Goal: Navigation & Orientation: Find specific page/section

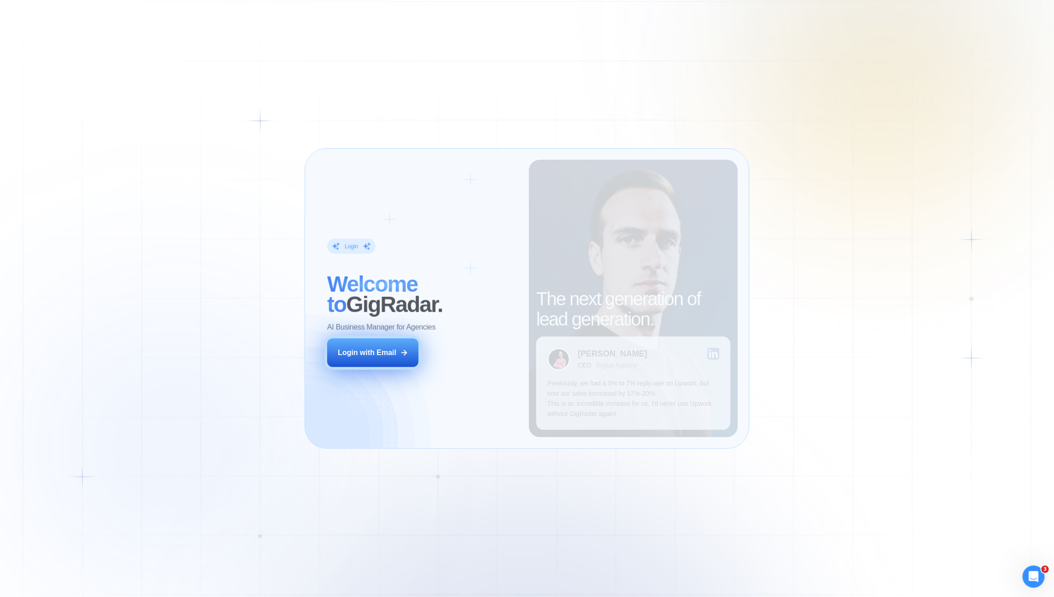
click at [381, 351] on div "Login with Email" at bounding box center [367, 353] width 59 height 10
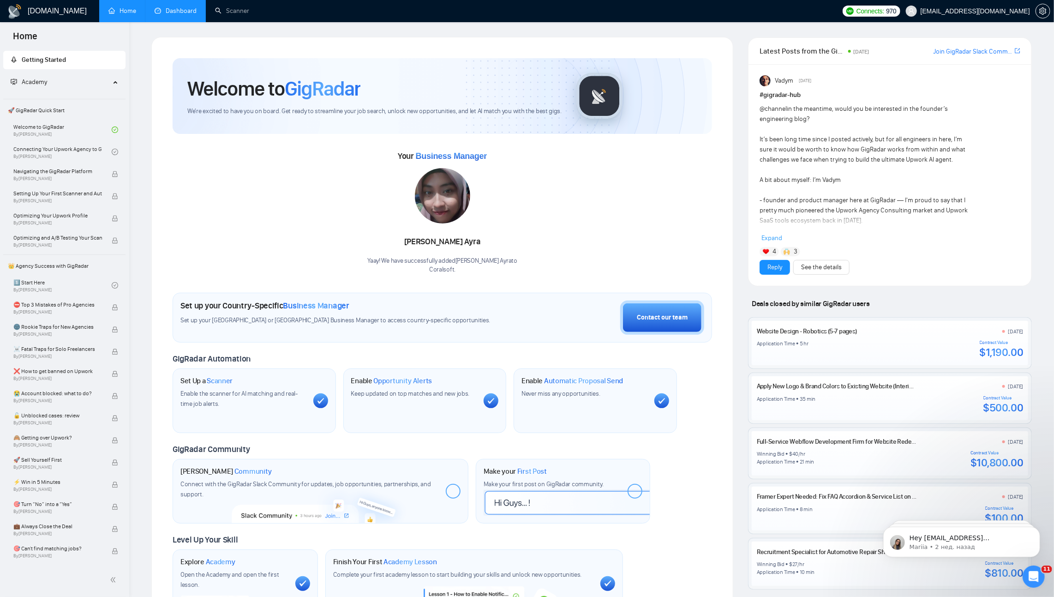
click at [188, 7] on link "Dashboard" at bounding box center [176, 11] width 42 height 8
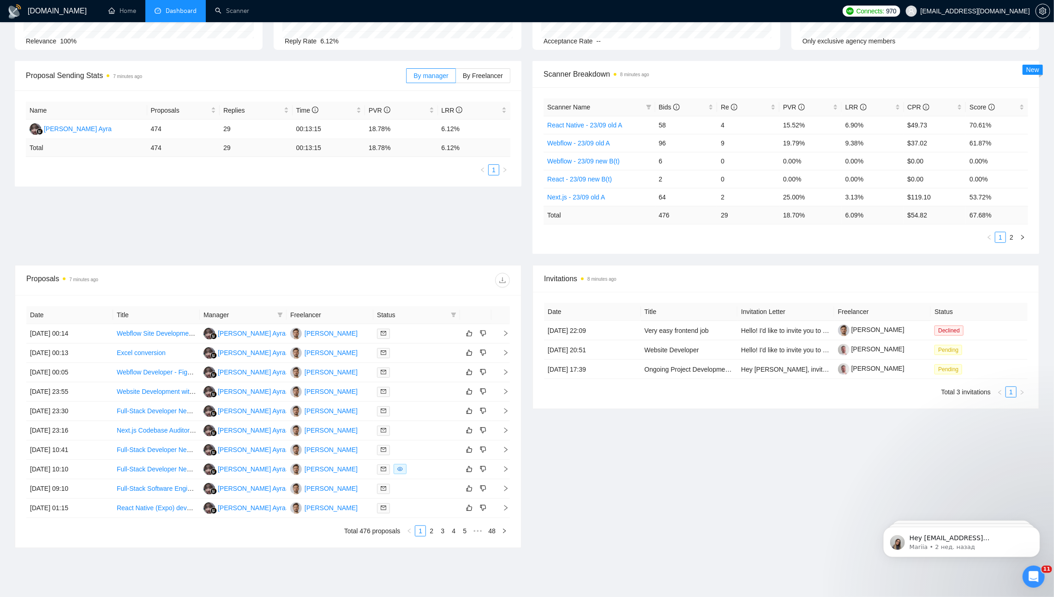
scroll to position [114, 0]
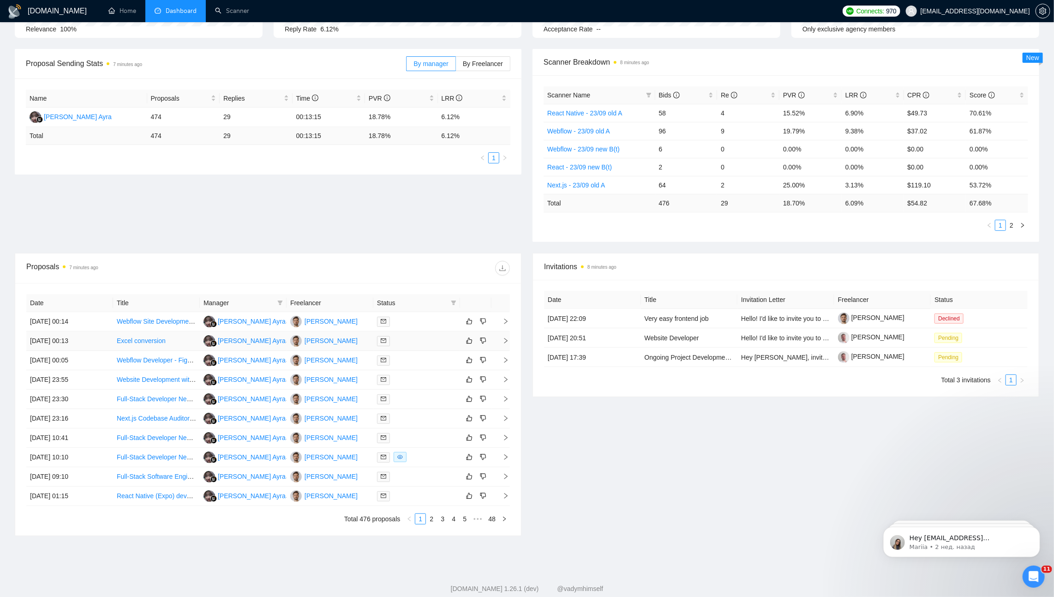
click at [158, 337] on link "Excel conversion" at bounding box center [141, 340] width 49 height 7
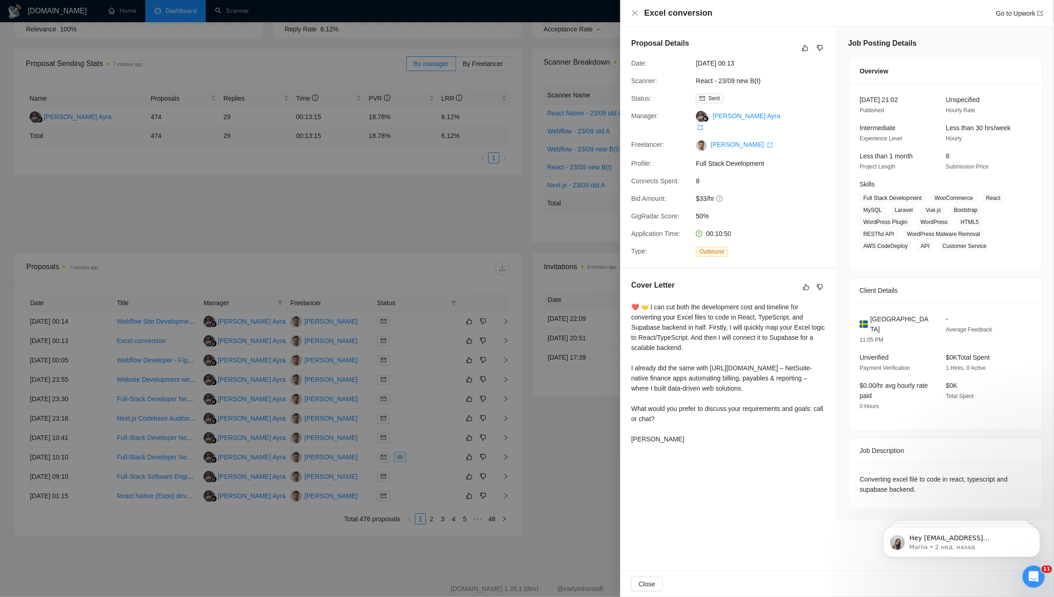
click at [555, 240] on div at bounding box center [527, 298] width 1054 height 597
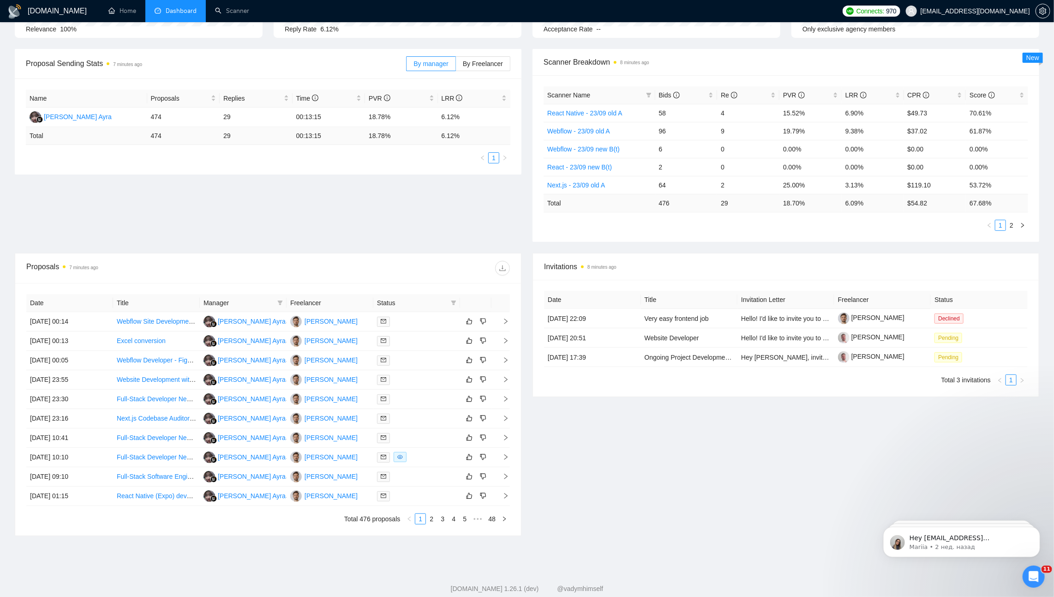
scroll to position [0, 0]
